Goal: Information Seeking & Learning: Learn about a topic

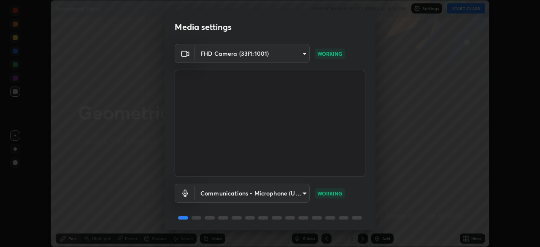
scroll to position [30, 0]
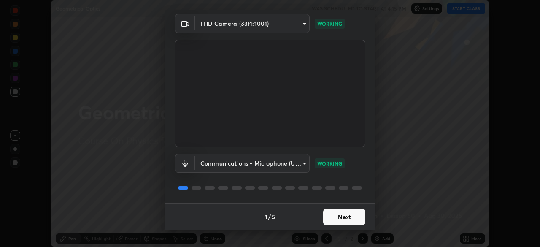
click at [353, 217] on button "Next" at bounding box center [344, 216] width 42 height 17
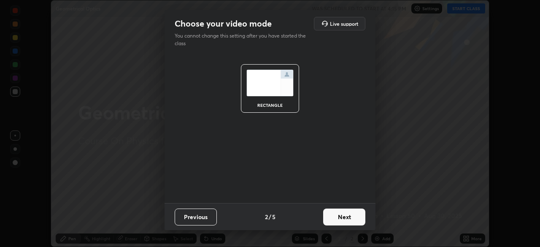
scroll to position [0, 0]
click at [353, 217] on button "Next" at bounding box center [344, 216] width 42 height 17
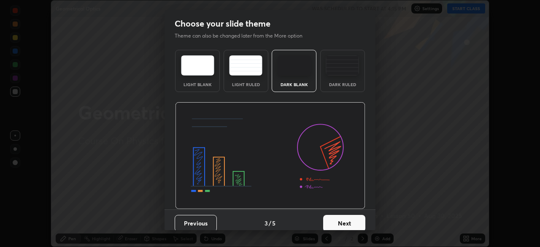
click at [353, 217] on button "Next" at bounding box center [344, 223] width 42 height 17
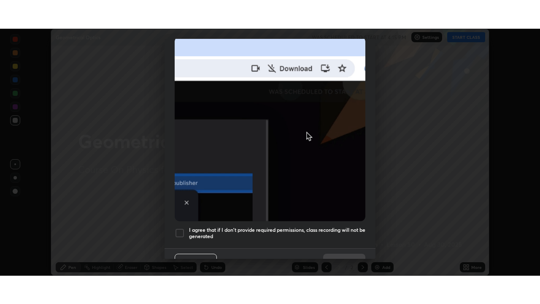
scroll to position [202, 0]
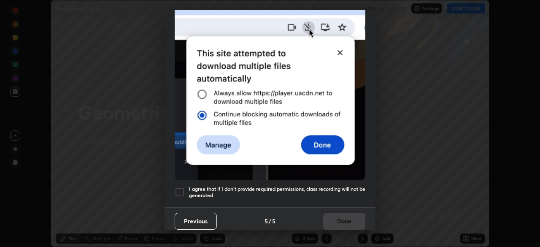
click at [344, 189] on h5 "I agree that if I don't provide required permissions, class recording will not …" at bounding box center [277, 192] width 176 height 13
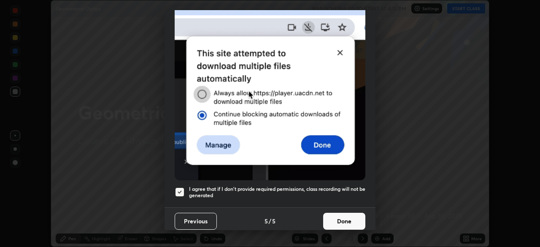
click at [350, 217] on button "Done" at bounding box center [344, 220] width 42 height 17
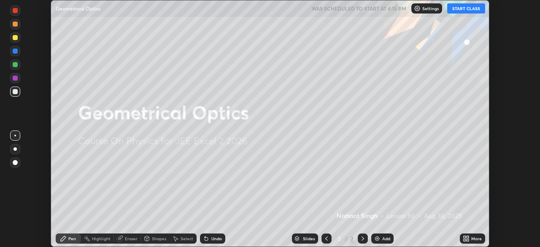
click at [460, 9] on button "START CLASS" at bounding box center [466, 8] width 38 height 10
click at [467, 239] on icon at bounding box center [467, 240] width 2 height 2
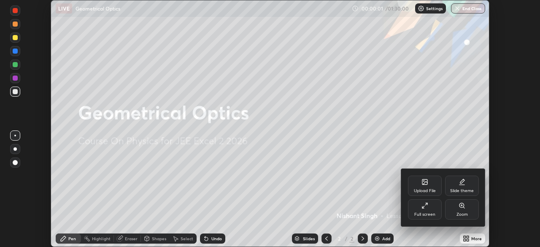
click at [434, 210] on div "Full screen" at bounding box center [425, 209] width 34 height 20
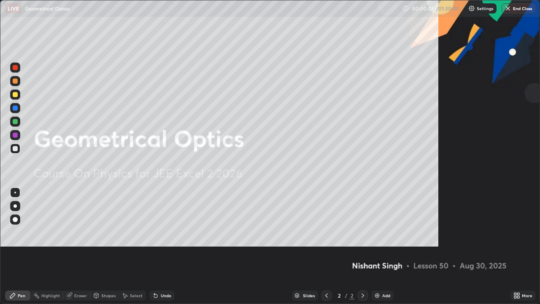
scroll to position [304, 540]
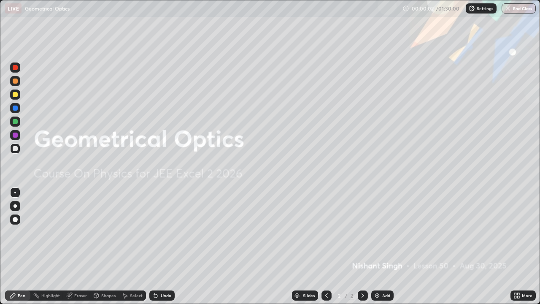
click at [383, 246] on div "Add" at bounding box center [386, 295] width 8 height 4
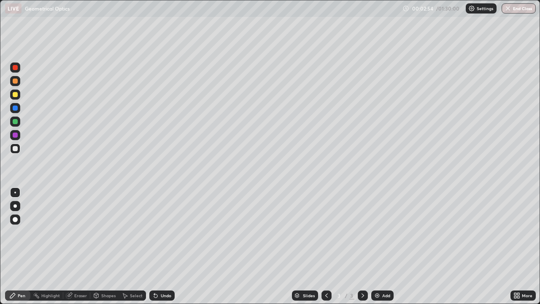
click at [15, 207] on div at bounding box center [14, 205] width 3 height 3
click at [130, 246] on div "Select" at bounding box center [136, 295] width 13 height 4
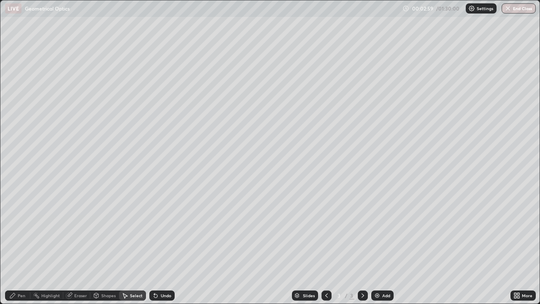
click at [104, 246] on div "Shapes" at bounding box center [108, 295] width 14 height 4
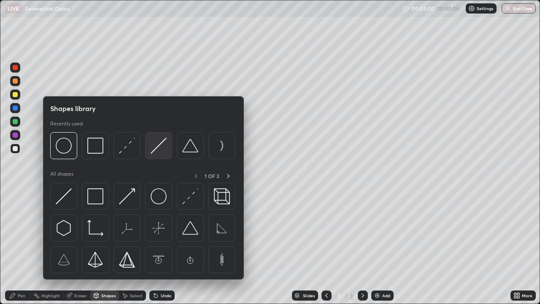
click at [157, 148] on img at bounding box center [159, 145] width 16 height 16
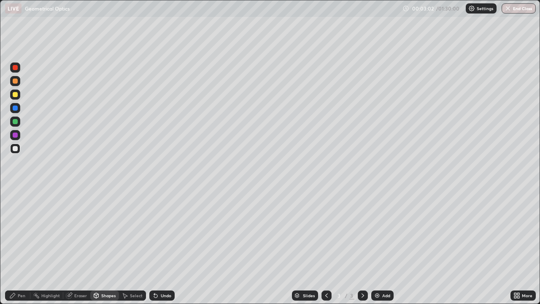
click at [21, 246] on div "Pen" at bounding box center [22, 295] width 8 height 4
click at [16, 193] on div at bounding box center [15, 192] width 2 height 2
click at [109, 246] on div "Shapes" at bounding box center [108, 295] width 14 height 4
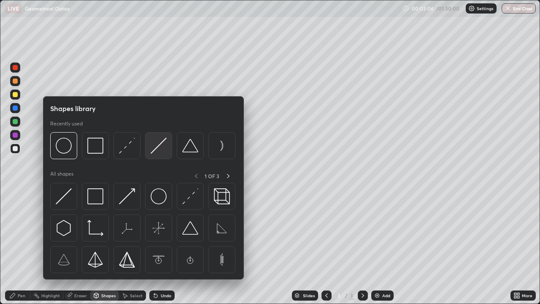
click at [160, 148] on img at bounding box center [159, 145] width 16 height 16
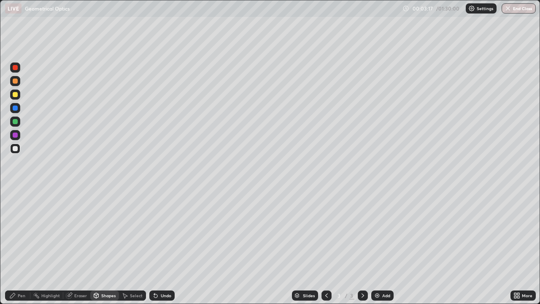
click at [13, 70] on div at bounding box center [15, 67] width 10 height 10
click at [15, 136] on div at bounding box center [15, 134] width 5 height 5
click at [158, 246] on div "Undo" at bounding box center [161, 295] width 25 height 10
click at [17, 68] on div at bounding box center [15, 67] width 5 height 5
click at [16, 137] on div at bounding box center [15, 134] width 5 height 5
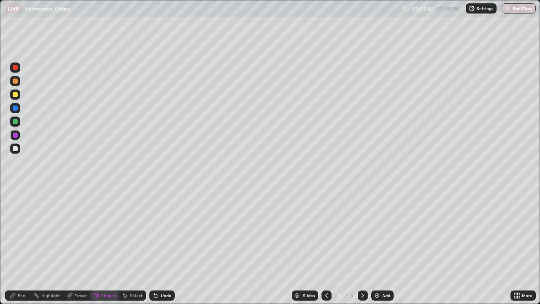
click at [15, 81] on div at bounding box center [15, 80] width 5 height 5
click at [14, 96] on div at bounding box center [15, 94] width 5 height 5
click at [16, 110] on div at bounding box center [15, 107] width 5 height 5
click at [14, 121] on div at bounding box center [15, 121] width 5 height 5
click at [13, 149] on div at bounding box center [15, 148] width 5 height 5
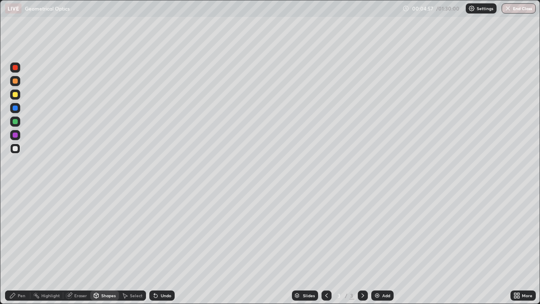
click at [163, 246] on div "Undo" at bounding box center [166, 295] width 11 height 4
click at [20, 246] on div "Pen" at bounding box center [22, 295] width 8 height 4
click at [17, 146] on div at bounding box center [15, 148] width 10 height 10
click at [132, 246] on div "Select" at bounding box center [136, 295] width 13 height 4
click at [107, 246] on div "Shapes" at bounding box center [104, 295] width 29 height 10
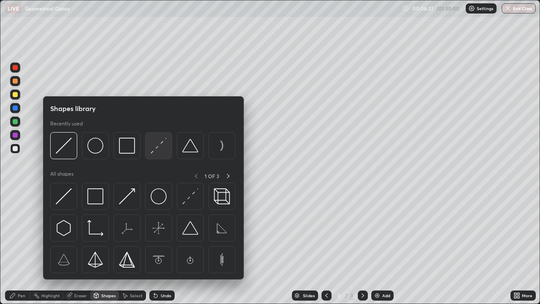
click at [156, 149] on img at bounding box center [159, 145] width 16 height 16
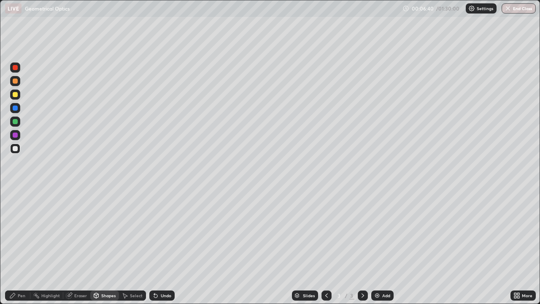
click at [17, 246] on div "Pen" at bounding box center [17, 295] width 25 height 10
click at [161, 246] on div "Undo" at bounding box center [166, 295] width 11 height 4
click at [386, 246] on div "Add" at bounding box center [382, 295] width 22 height 10
click at [16, 151] on div at bounding box center [15, 148] width 5 height 5
click at [15, 206] on div at bounding box center [14, 205] width 3 height 3
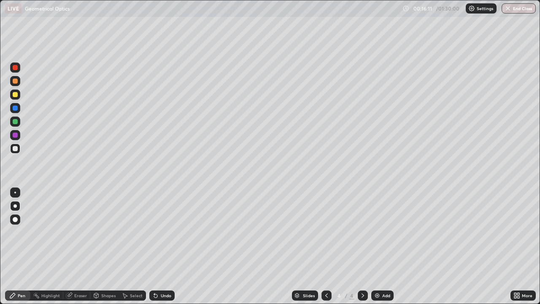
click at [102, 246] on div "Shapes" at bounding box center [108, 295] width 14 height 4
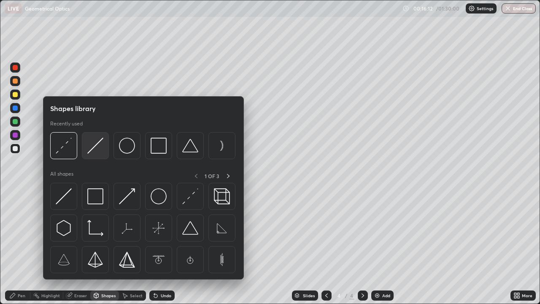
click at [91, 150] on img at bounding box center [95, 145] width 16 height 16
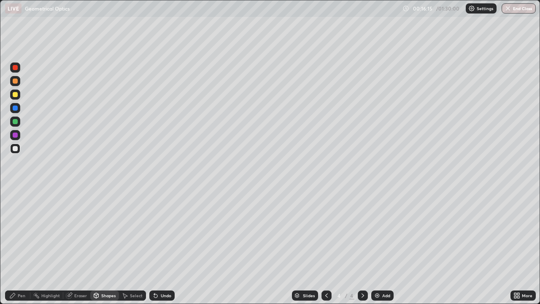
click at [19, 246] on div "Pen" at bounding box center [22, 295] width 8 height 4
click at [15, 194] on div at bounding box center [15, 192] width 10 height 10
click at [14, 67] on div at bounding box center [15, 67] width 5 height 5
click at [161, 246] on div "Undo" at bounding box center [166, 295] width 11 height 4
click at [103, 246] on div "Shapes" at bounding box center [108, 295] width 14 height 4
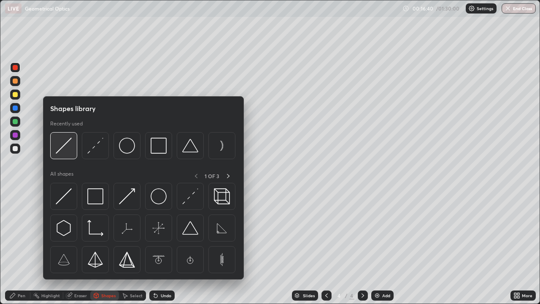
click at [67, 149] on img at bounding box center [64, 145] width 16 height 16
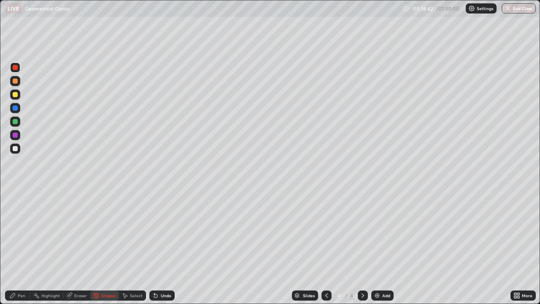
click at [15, 137] on div at bounding box center [15, 134] width 5 height 5
click at [15, 68] on div at bounding box center [15, 67] width 5 height 5
click at [16, 150] on div at bounding box center [15, 148] width 5 height 5
click at [19, 246] on div "Pen" at bounding box center [22, 295] width 8 height 4
click at [102, 246] on div "Shapes" at bounding box center [108, 295] width 14 height 4
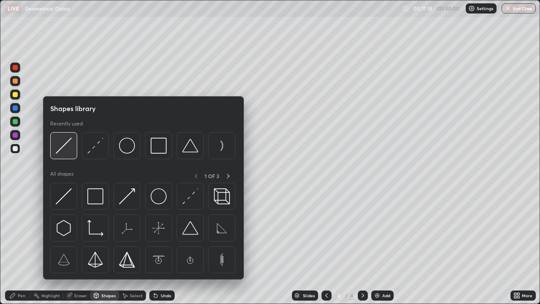
click at [63, 148] on img at bounding box center [64, 145] width 16 height 16
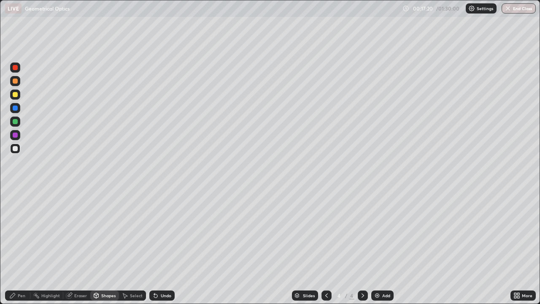
click at [14, 81] on div at bounding box center [15, 80] width 5 height 5
click at [15, 108] on div at bounding box center [15, 107] width 5 height 5
click at [16, 122] on div at bounding box center [15, 121] width 5 height 5
click at [16, 94] on div at bounding box center [15, 94] width 5 height 5
click at [17, 246] on div "Pen" at bounding box center [17, 295] width 25 height 10
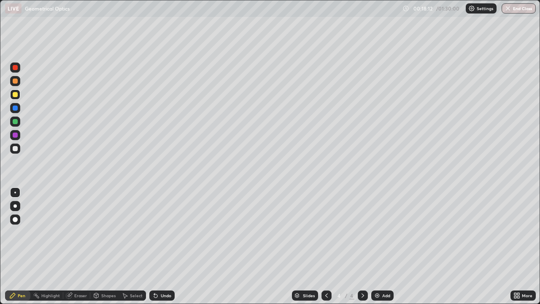
click at [161, 246] on div "Undo" at bounding box center [166, 295] width 11 height 4
click at [158, 246] on div "Undo" at bounding box center [161, 295] width 25 height 10
click at [380, 246] on div "Add" at bounding box center [382, 295] width 22 height 10
click at [325, 246] on icon at bounding box center [326, 295] width 7 height 7
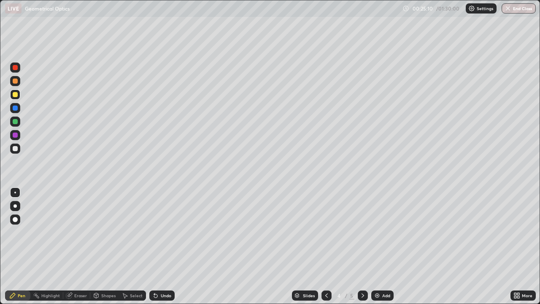
click at [362, 246] on icon at bounding box center [362, 295] width 7 height 7
click at [16, 150] on div at bounding box center [15, 148] width 5 height 5
click at [15, 219] on div at bounding box center [15, 219] width 5 height 5
click at [105, 246] on div "Shapes" at bounding box center [108, 295] width 14 height 4
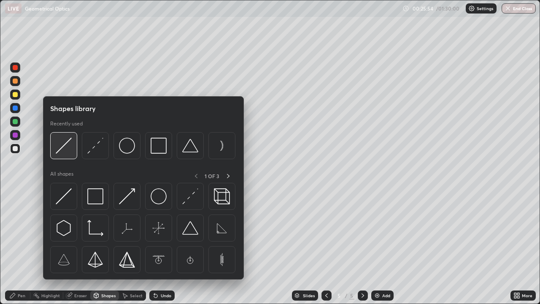
click at [70, 150] on img at bounding box center [64, 145] width 16 height 16
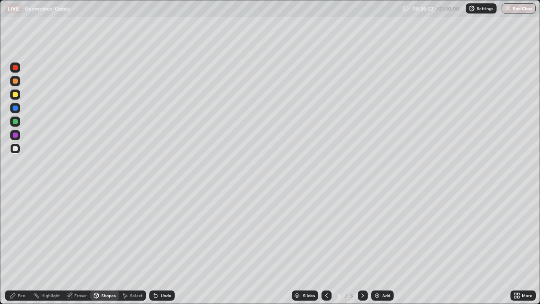
click at [14, 69] on div at bounding box center [15, 67] width 5 height 5
click at [22, 246] on div "Pen" at bounding box center [22, 295] width 8 height 4
click at [16, 192] on div at bounding box center [15, 192] width 2 height 2
click at [107, 246] on div "Shapes" at bounding box center [108, 295] width 14 height 4
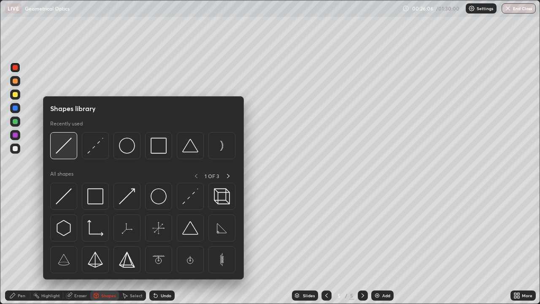
click at [67, 150] on img at bounding box center [64, 145] width 16 height 16
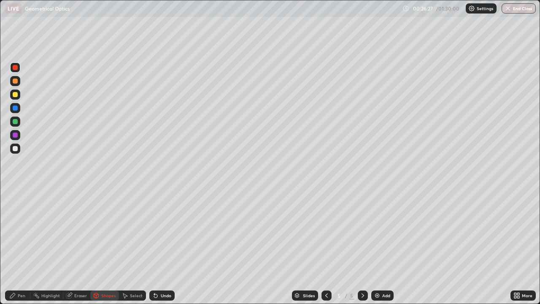
click at [15, 135] on div at bounding box center [15, 134] width 5 height 5
click at [14, 81] on div at bounding box center [15, 80] width 5 height 5
click at [15, 96] on div at bounding box center [15, 94] width 5 height 5
click at [16, 121] on div at bounding box center [15, 121] width 5 height 5
click at [15, 109] on div at bounding box center [15, 107] width 5 height 5
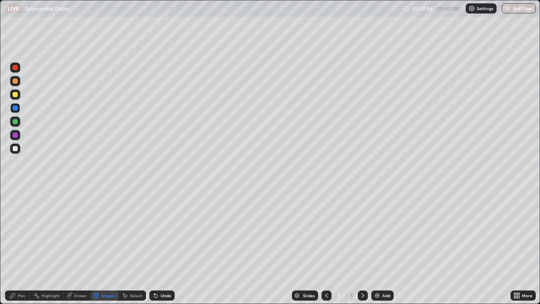
click at [14, 148] on div at bounding box center [15, 148] width 5 height 5
click at [161, 246] on div "Undo" at bounding box center [166, 295] width 11 height 4
click at [22, 246] on div "Pen" at bounding box center [22, 295] width 8 height 4
click at [163, 246] on div "Undo" at bounding box center [166, 295] width 11 height 4
click at [157, 246] on div "Undo" at bounding box center [161, 295] width 25 height 10
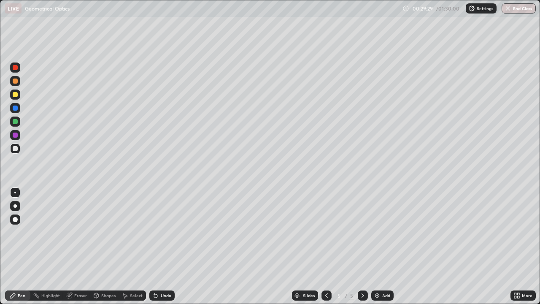
click at [157, 246] on div "Undo" at bounding box center [161, 295] width 25 height 10
click at [161, 246] on div "Undo" at bounding box center [166, 295] width 11 height 4
click at [384, 246] on div "Add" at bounding box center [386, 295] width 8 height 4
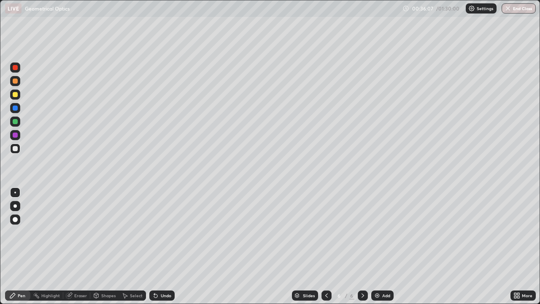
click at [17, 95] on div at bounding box center [15, 94] width 5 height 5
click at [362, 246] on icon at bounding box center [362, 295] width 7 height 7
click at [378, 246] on img at bounding box center [377, 295] width 7 height 7
click at [379, 246] on img at bounding box center [377, 295] width 7 height 7
click at [164, 246] on div "Undo" at bounding box center [166, 295] width 11 height 4
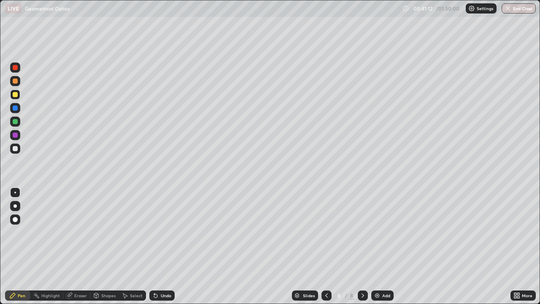
click at [164, 246] on div "Undo" at bounding box center [166, 295] width 11 height 4
click at [382, 246] on div "Add" at bounding box center [386, 295] width 8 height 4
click at [18, 148] on div at bounding box center [15, 148] width 10 height 10
click at [163, 246] on div "Undo" at bounding box center [166, 295] width 11 height 4
click at [363, 246] on icon at bounding box center [362, 295] width 7 height 7
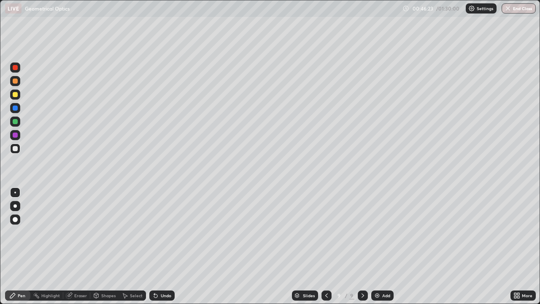
click at [384, 246] on div "Add" at bounding box center [386, 295] width 8 height 4
click at [160, 246] on div "Undo" at bounding box center [161, 295] width 25 height 10
click at [158, 246] on div "Undo" at bounding box center [161, 295] width 25 height 10
click at [385, 246] on div "Add" at bounding box center [386, 295] width 8 height 4
click at [16, 149] on div at bounding box center [15, 148] width 5 height 5
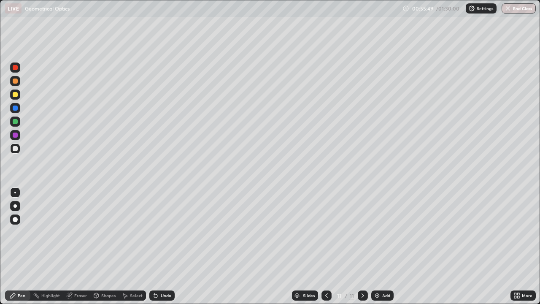
click at [385, 246] on div "Add" at bounding box center [386, 295] width 8 height 4
click at [384, 246] on div "Add" at bounding box center [386, 295] width 8 height 4
click at [17, 123] on div at bounding box center [15, 121] width 5 height 5
click at [15, 95] on div at bounding box center [15, 94] width 5 height 5
click at [386, 246] on div "Add" at bounding box center [386, 295] width 8 height 4
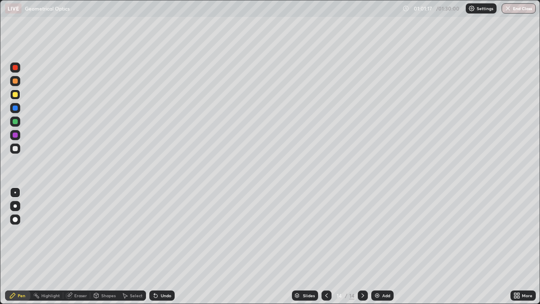
click at [20, 151] on div at bounding box center [15, 148] width 10 height 10
click at [15, 123] on div at bounding box center [15, 121] width 5 height 5
click at [16, 151] on div at bounding box center [15, 148] width 5 height 5
click at [378, 246] on img at bounding box center [377, 295] width 7 height 7
click at [16, 108] on div at bounding box center [15, 107] width 5 height 5
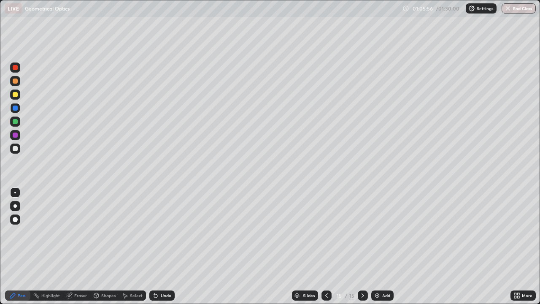
click at [16, 150] on div at bounding box center [15, 148] width 5 height 5
click at [384, 246] on div "Add" at bounding box center [386, 295] width 8 height 4
click at [16, 110] on div at bounding box center [15, 107] width 5 height 5
click at [163, 246] on div "Undo" at bounding box center [161, 295] width 25 height 10
click at [161, 246] on div "Undo" at bounding box center [166, 295] width 11 height 4
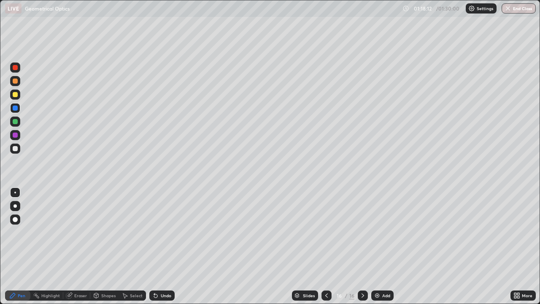
click at [14, 124] on div at bounding box center [15, 121] width 5 height 5
click at [382, 246] on div "Add" at bounding box center [386, 295] width 8 height 4
click at [16, 95] on div at bounding box center [15, 94] width 5 height 5
click at [161, 246] on div "Undo" at bounding box center [161, 295] width 25 height 10
click at [509, 10] on img "button" at bounding box center [508, 8] width 7 height 7
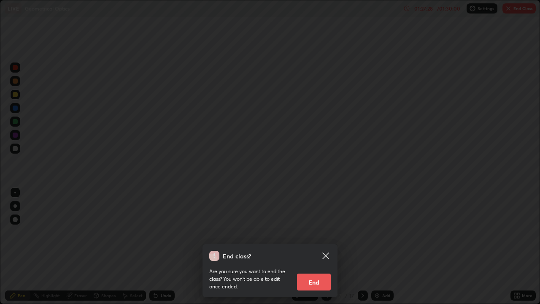
click at [311, 246] on button "End" at bounding box center [314, 281] width 34 height 17
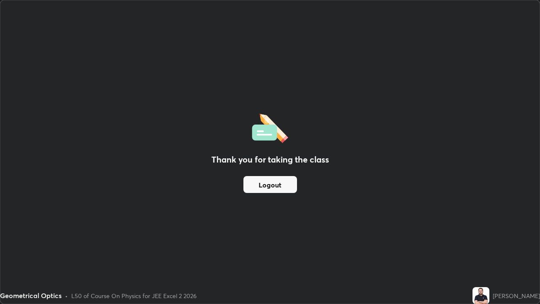
click at [264, 186] on button "Logout" at bounding box center [270, 184] width 54 height 17
